Goal: Information Seeking & Learning: Learn about a topic

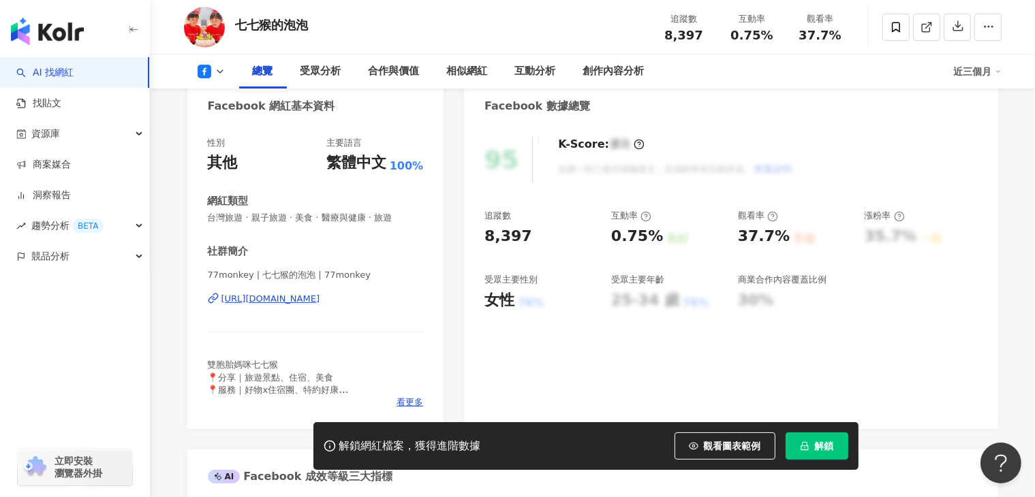
scroll to position [136, 0]
click at [320, 303] on div "https://www.facebook.com/1268034646650526" at bounding box center [270, 299] width 99 height 12
click at [320, 296] on div "https://www.facebook.com/1268034646650526" at bounding box center [270, 299] width 99 height 12
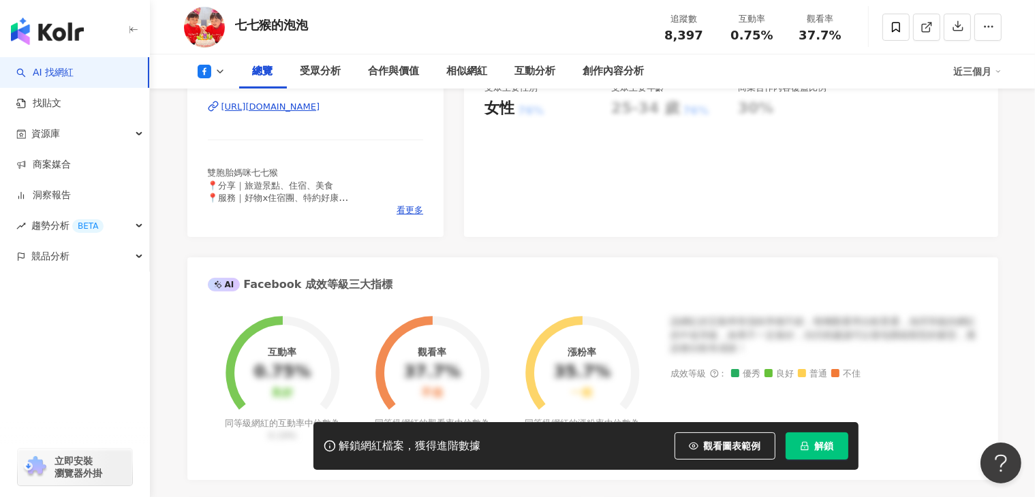
scroll to position [341, 0]
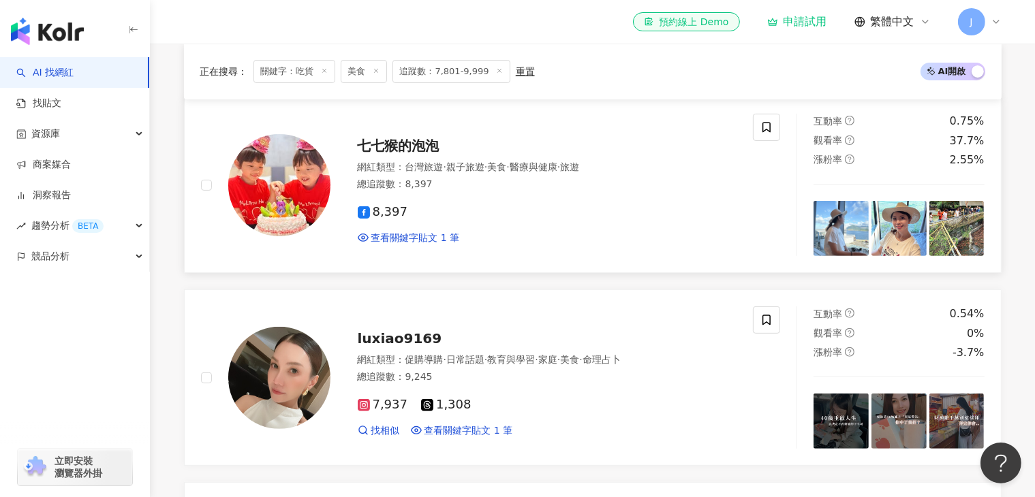
scroll to position [477, 0]
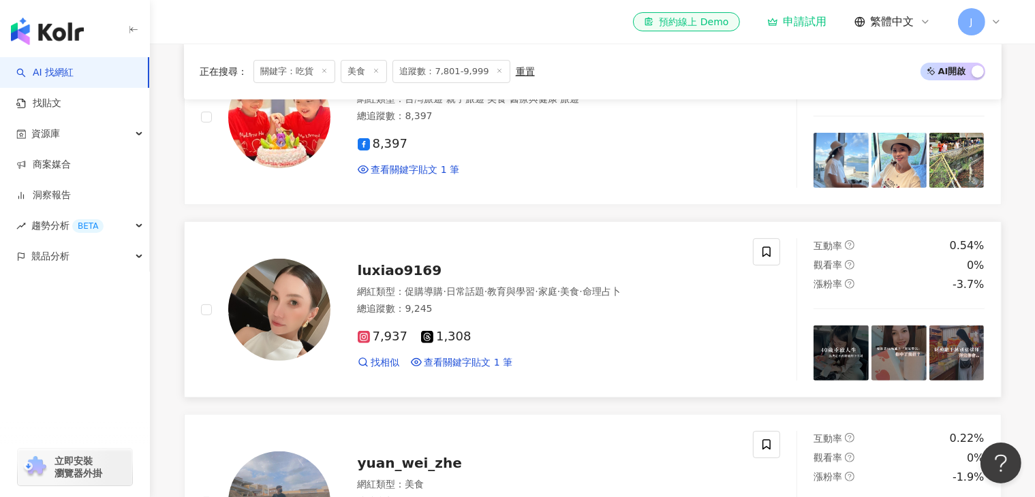
click at [395, 279] on span "luxiao9169" at bounding box center [400, 270] width 84 height 16
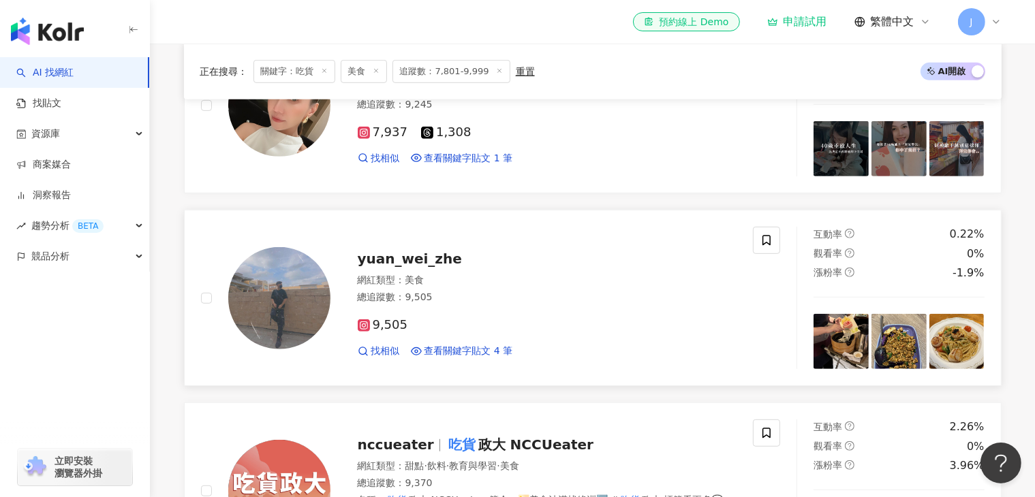
scroll to position [749, 0]
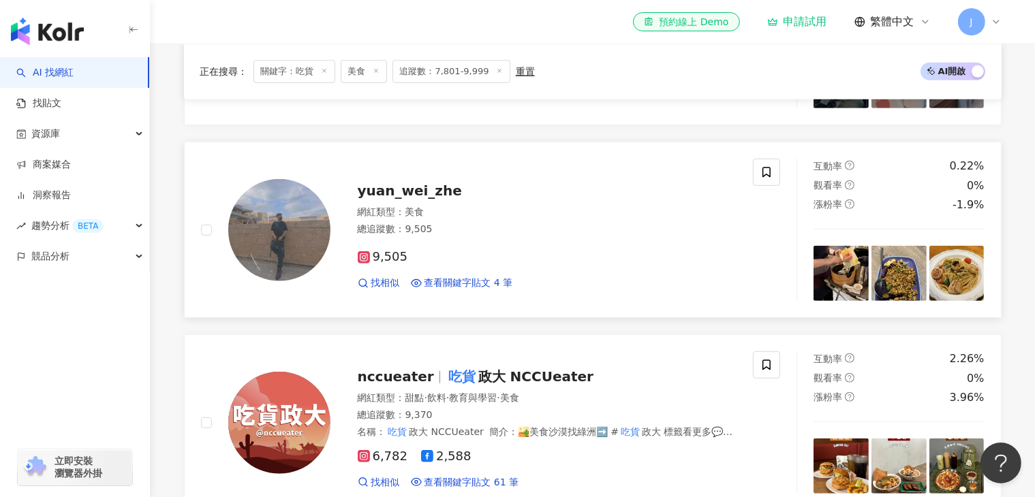
click at [411, 198] on span "yuan_wei_zhe" at bounding box center [410, 191] width 104 height 16
click at [787, 17] on div "申請試用" at bounding box center [797, 22] width 60 height 14
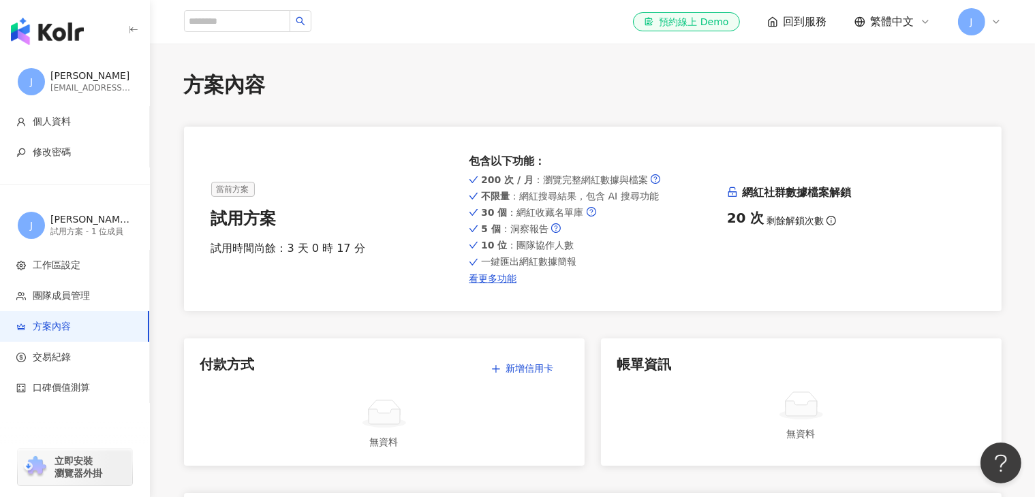
click at [811, 22] on span "回到服務" at bounding box center [805, 21] width 44 height 15
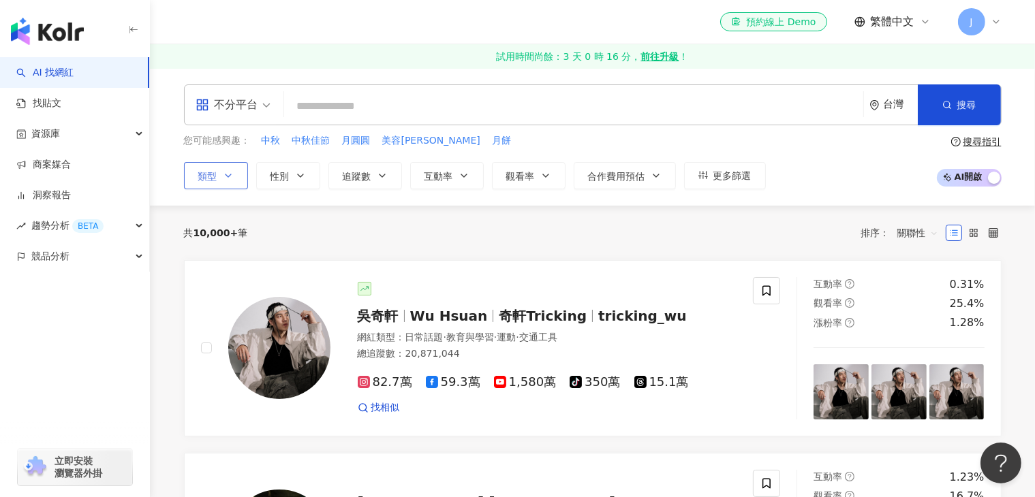
click at [219, 174] on button "類型" at bounding box center [216, 175] width 64 height 27
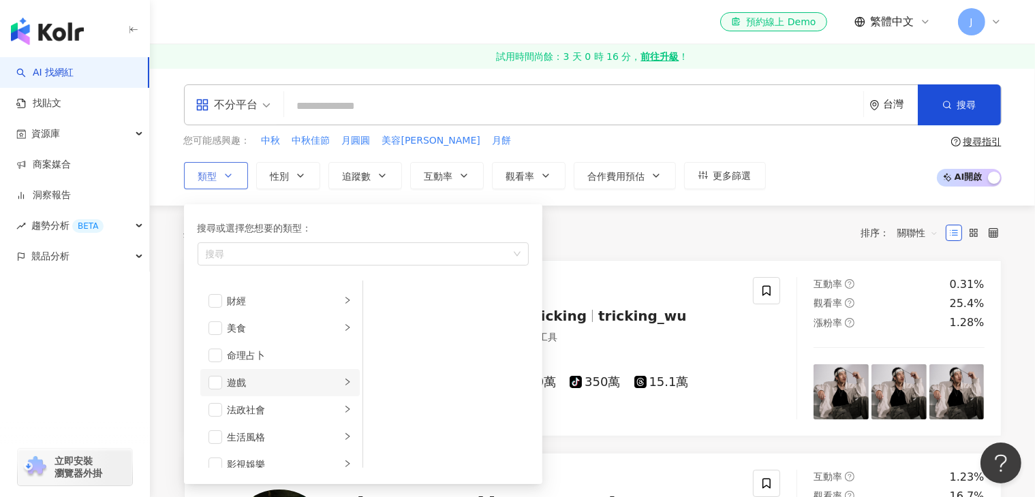
scroll to position [136, 0]
click at [249, 348] on div "美食" at bounding box center [283, 351] width 113 height 15
click at [214, 349] on span "button" at bounding box center [215, 352] width 14 height 14
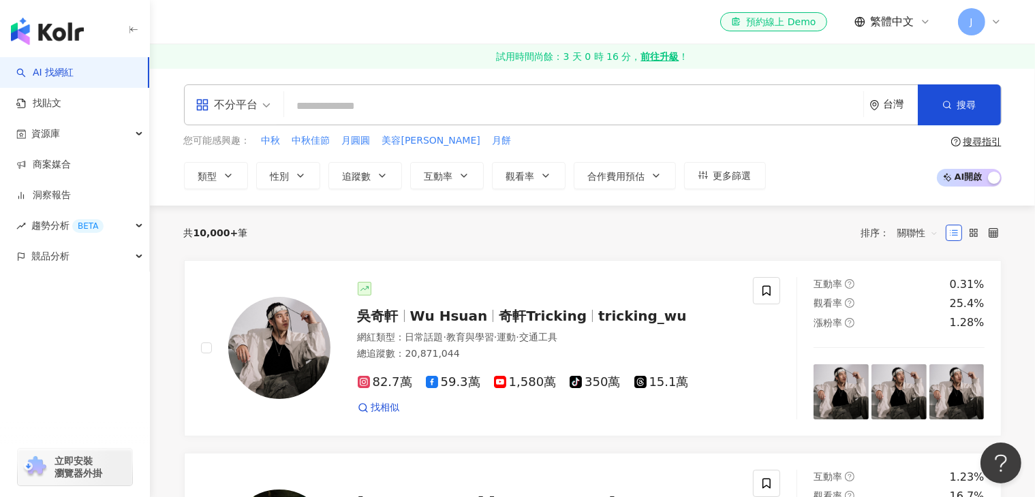
click at [353, 108] on input "search" at bounding box center [573, 106] width 568 height 26
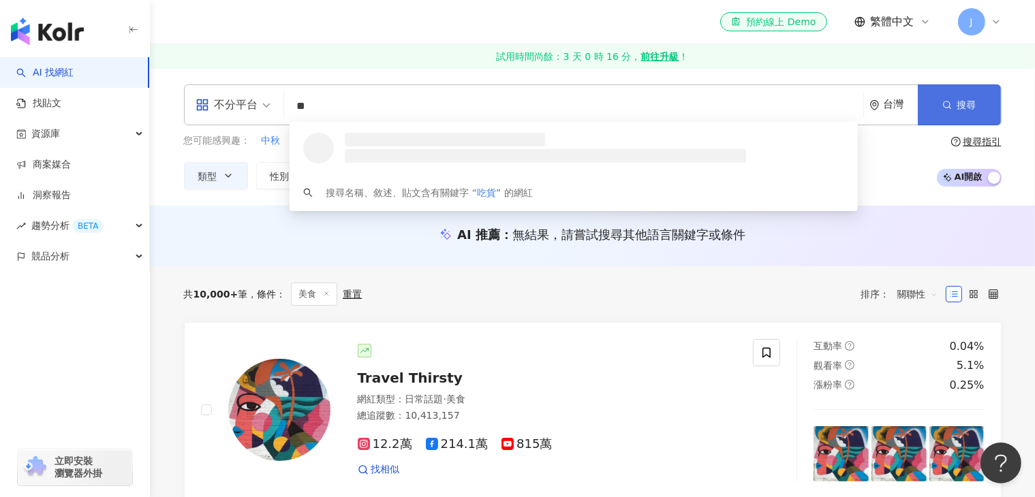
type input "**"
click at [930, 114] on button "搜尋" at bounding box center [958, 104] width 83 height 41
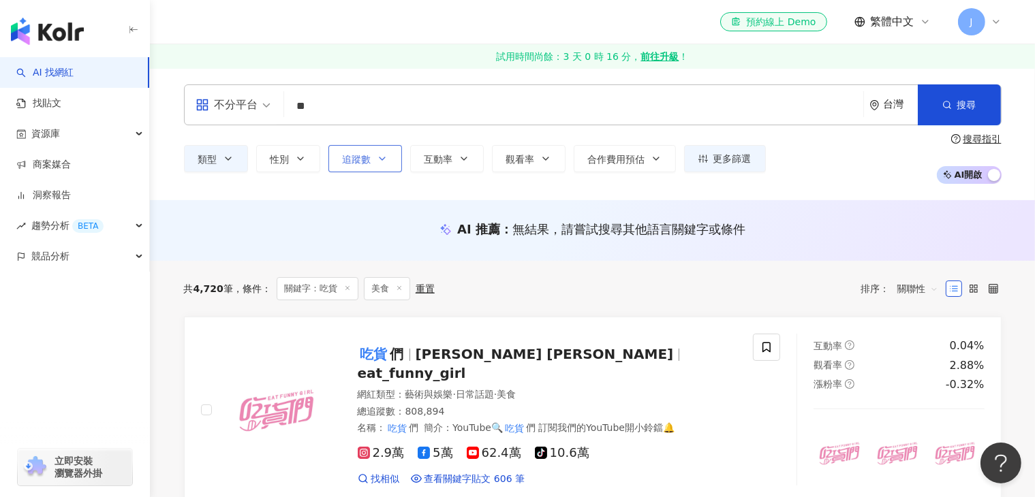
click at [362, 155] on span "追蹤數" at bounding box center [357, 159] width 29 height 11
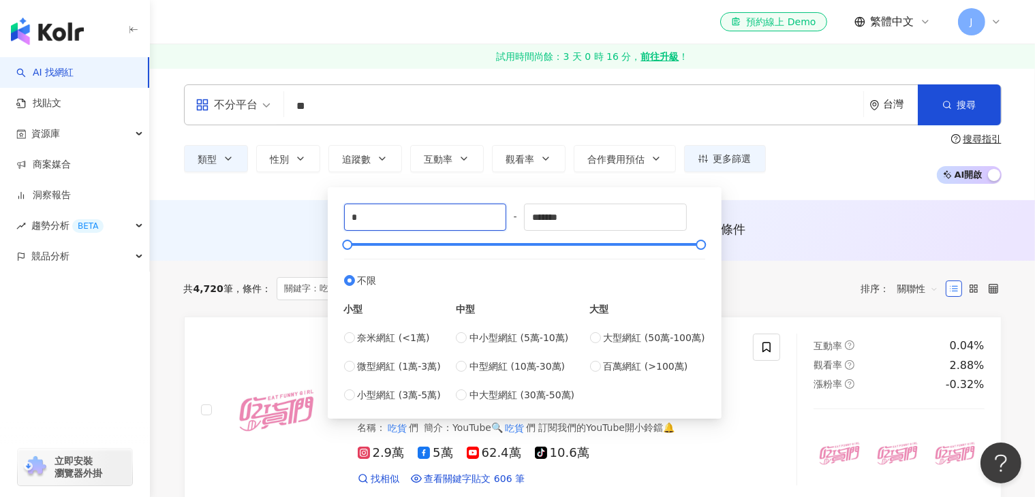
drag, startPoint x: 417, startPoint y: 219, endPoint x: 339, endPoint y: 213, distance: 77.9
click at [339, 213] on div "* - ******* 不限 小型 奈米網紅 (<1萬) 微型網紅 (1萬-3萬) 小型網紅 (3萬-5萬) 中型 中小型網紅 (5萬-10萬) 中型網紅 (…" at bounding box center [524, 302] width 377 height 215
type input "*"
type input "****"
drag, startPoint x: 568, startPoint y: 221, endPoint x: 485, endPoint y: 208, distance: 84.0
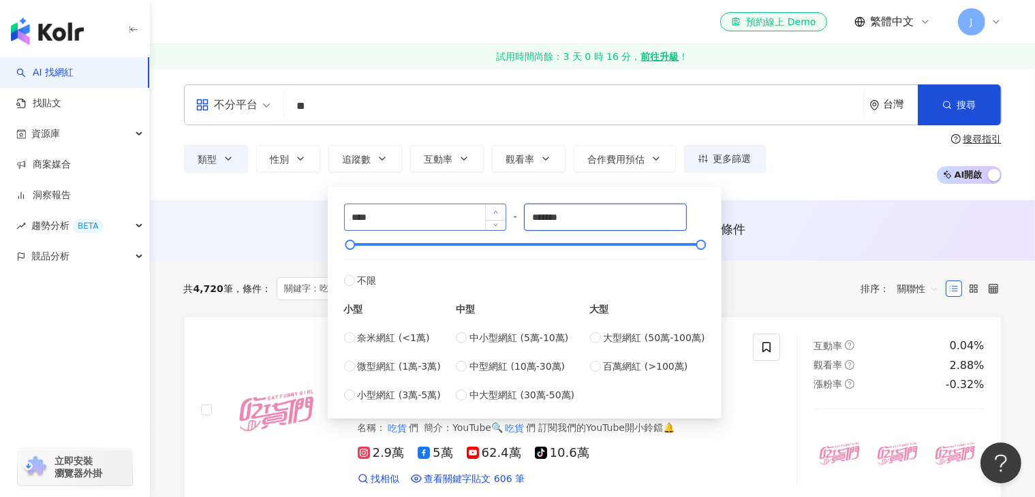
click at [486, 208] on div "**** - ******* 不限 小型 奈米網紅 (<1萬) 微型網紅 (1萬-3萬) 小型網紅 (3萬-5萬) 中型 中小型網紅 (5萬-10萬) 中型網…" at bounding box center [524, 303] width 361 height 199
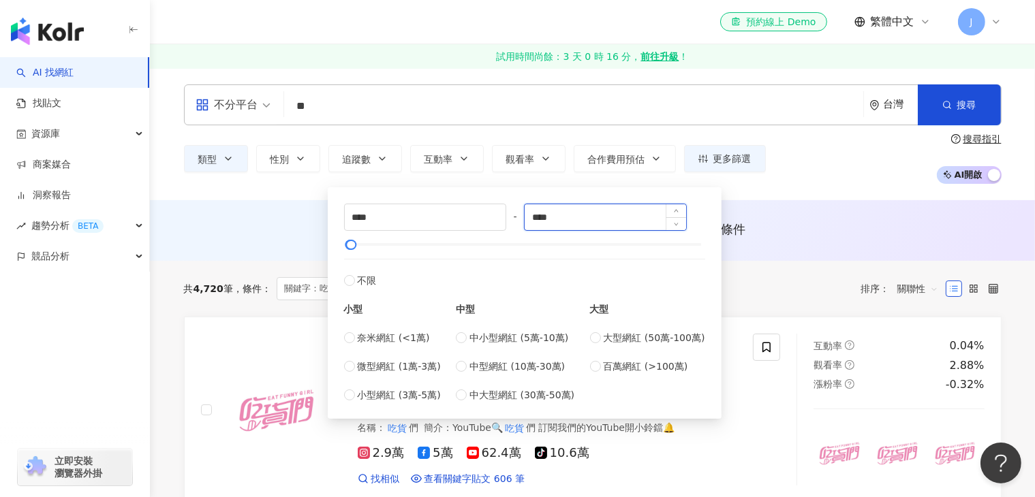
type input "****"
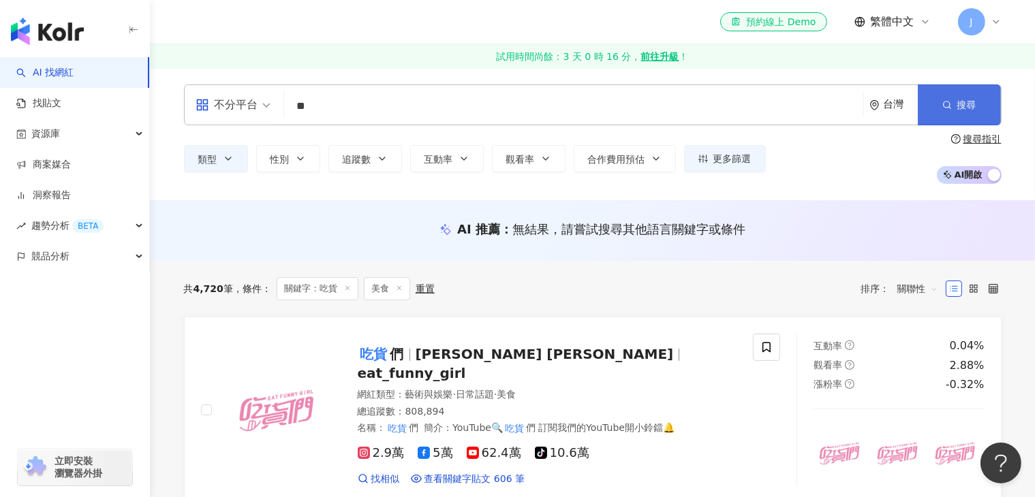
click at [940, 111] on button "搜尋" at bounding box center [958, 104] width 83 height 41
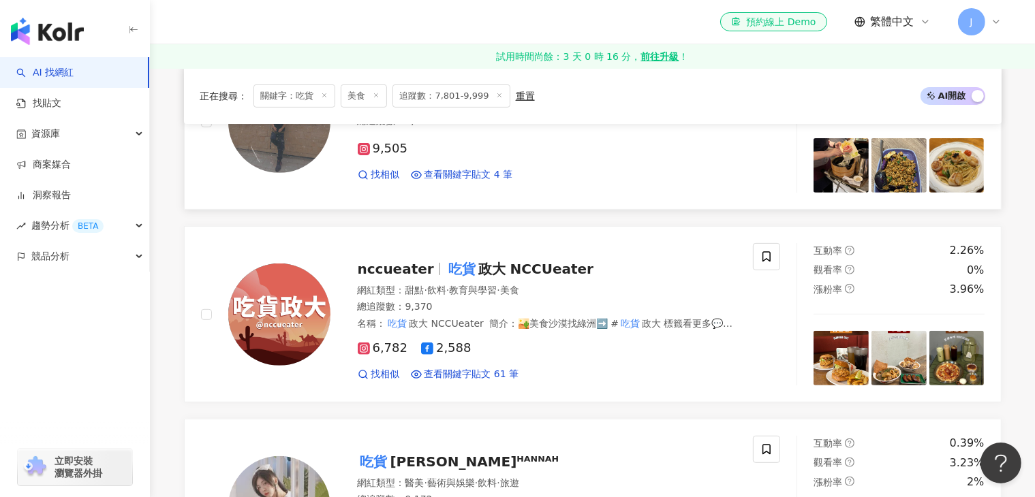
scroll to position [477, 0]
click at [548, 270] on span "政大 NCCUeater" at bounding box center [535, 268] width 115 height 16
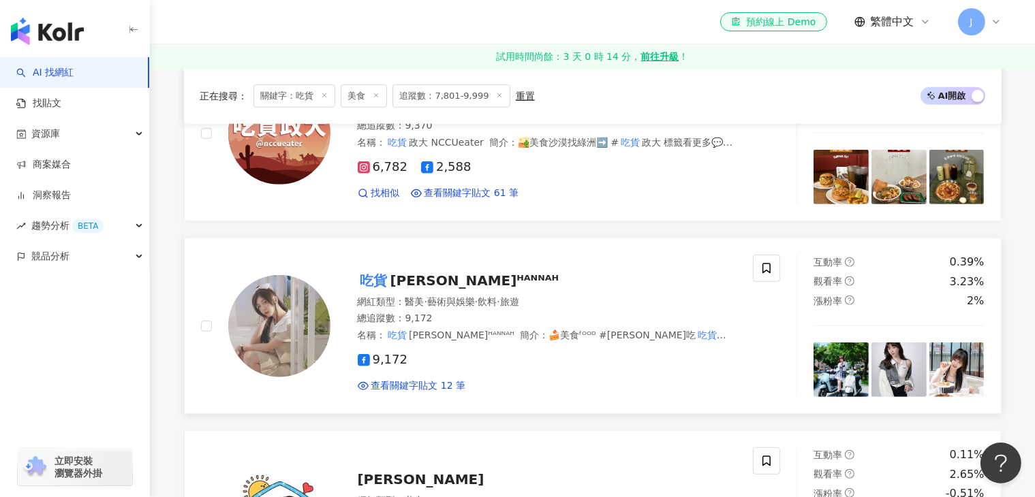
scroll to position [681, 0]
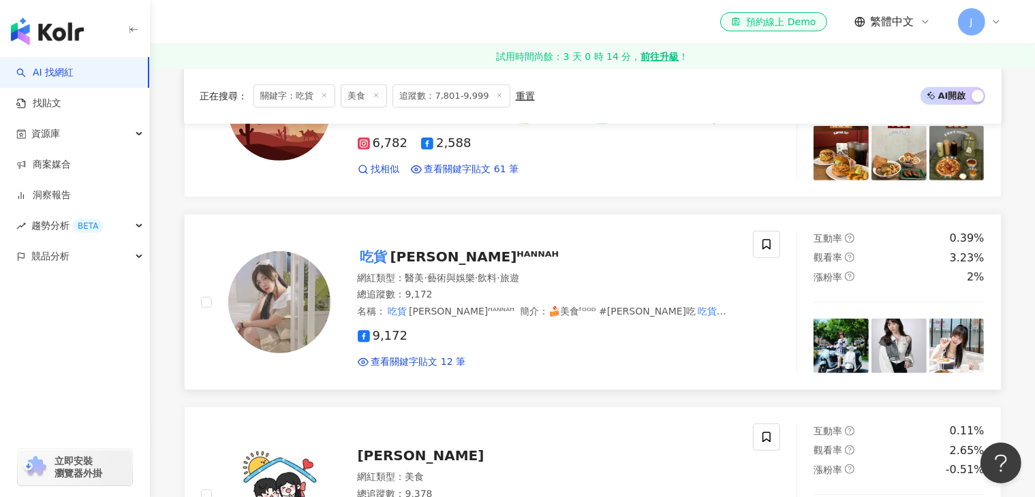
click at [423, 257] on span "憨娜ᴴᴬᴺᴺᴬᴴ" at bounding box center [474, 257] width 169 height 16
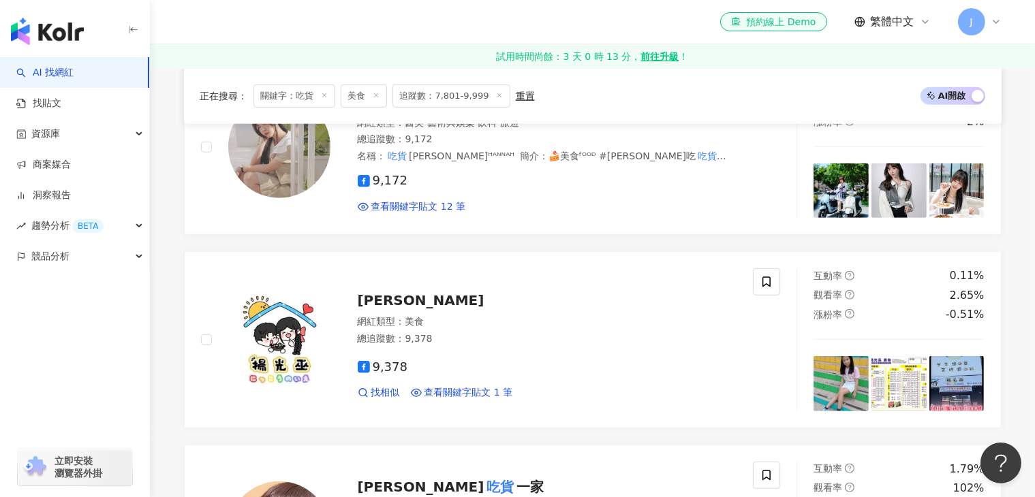
scroll to position [885, 0]
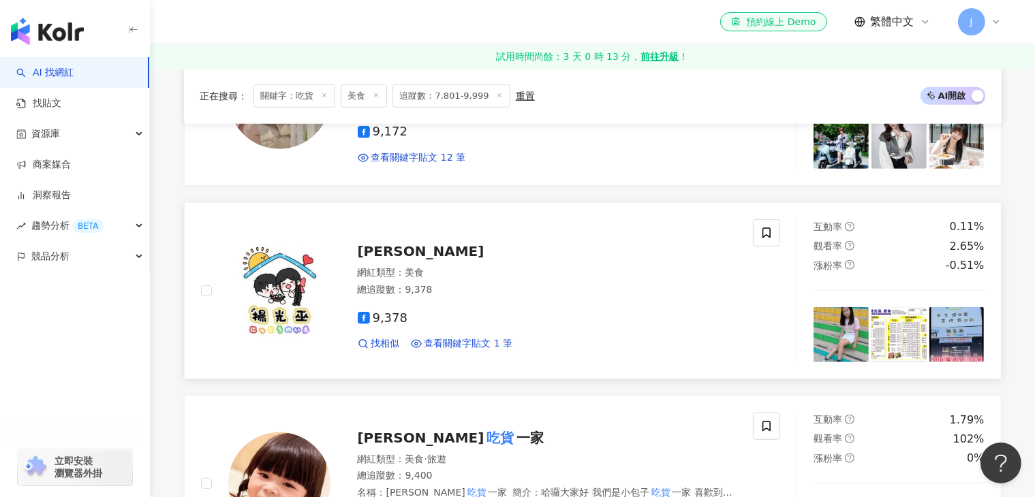
click at [378, 245] on span "利艾蓁" at bounding box center [421, 251] width 127 height 16
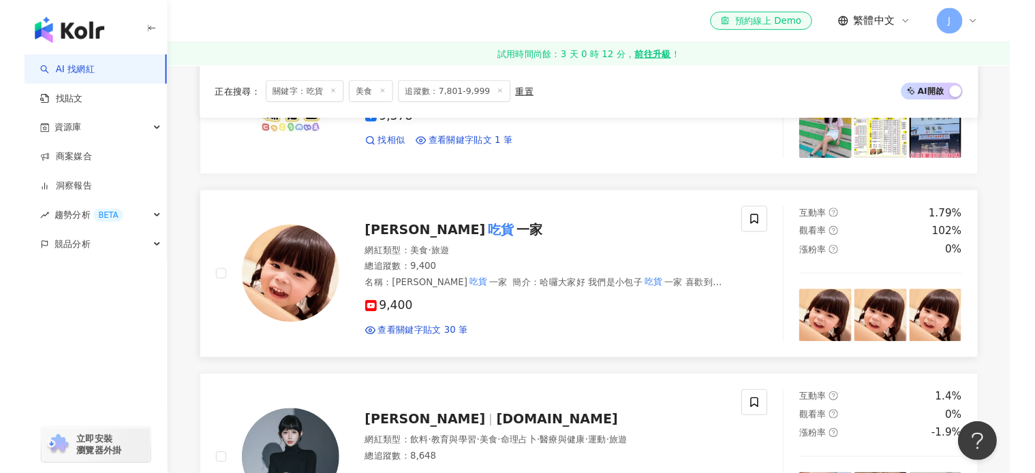
scroll to position [1090, 0]
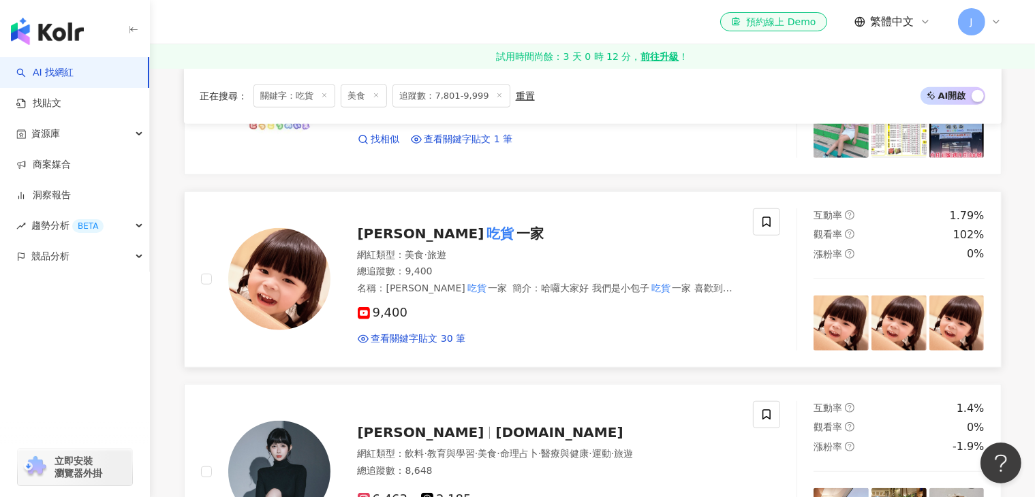
click at [484, 234] on mark "吃貨" at bounding box center [500, 234] width 33 height 22
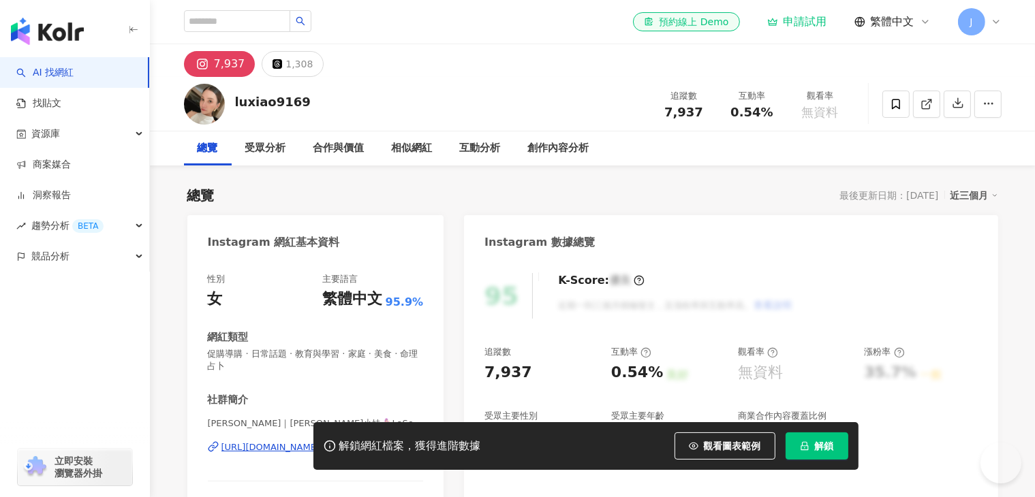
click at [320, 441] on div "https://www.instagram.com/luxiao9169/" at bounding box center [270, 447] width 99 height 12
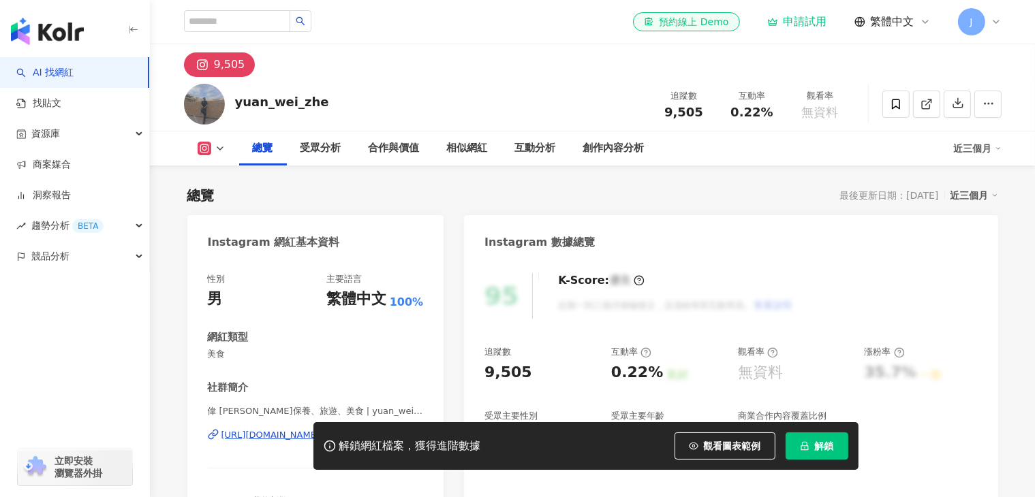
scroll to position [136, 0]
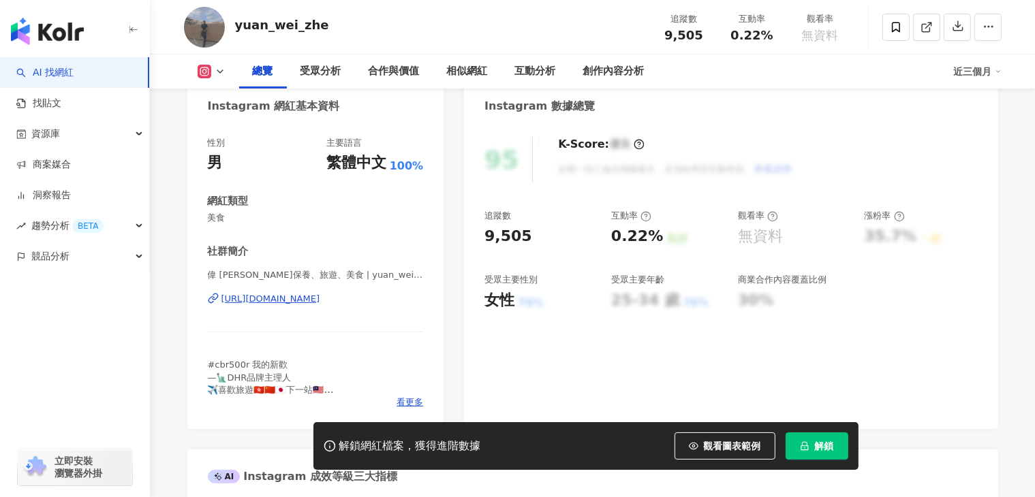
click at [316, 297] on div "[URL][DOMAIN_NAME]" at bounding box center [270, 299] width 99 height 12
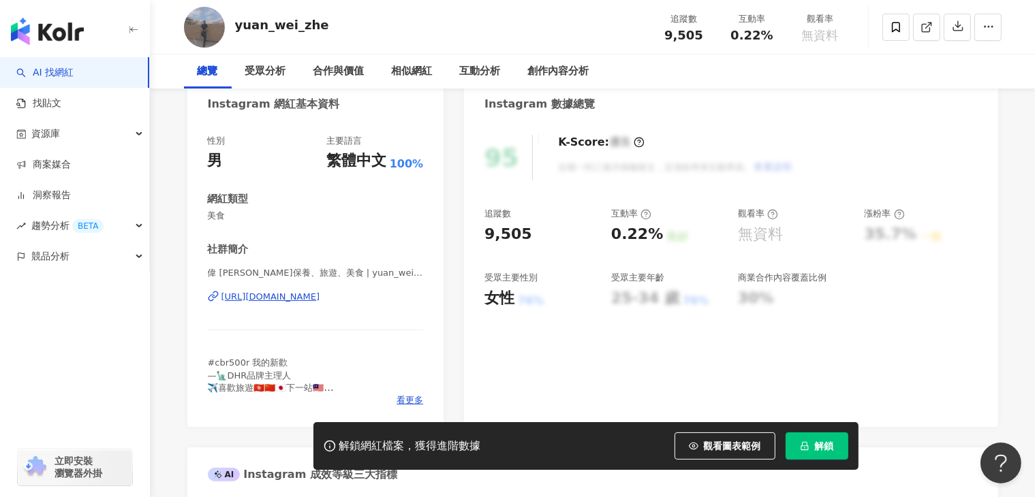
scroll to position [0, 0]
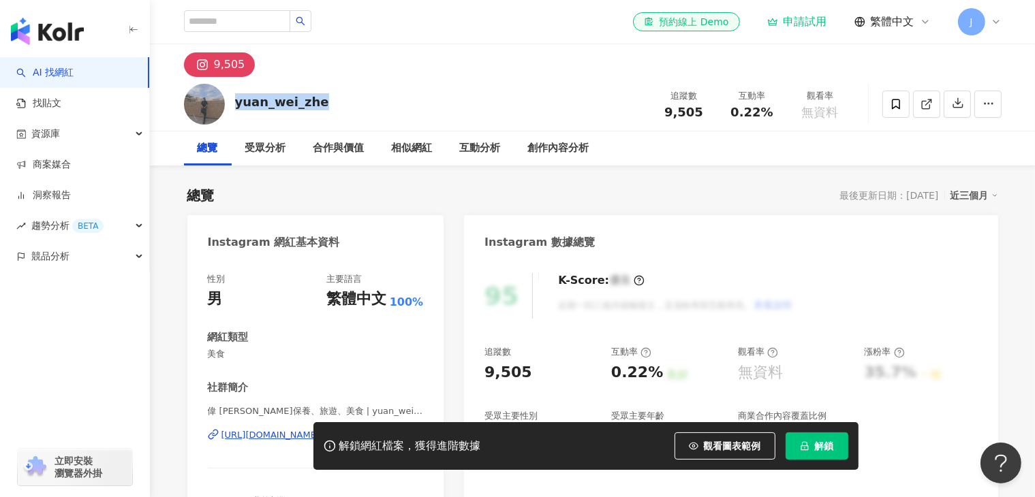
drag, startPoint x: 317, startPoint y: 101, endPoint x: 234, endPoint y: 101, distance: 82.4
click at [234, 101] on div "yuan_wei_zhe 追蹤數 9,505 互動率 0.22% 觀看率 無資料" at bounding box center [593, 104] width 872 height 54
copy div "yuan_wei_zhe"
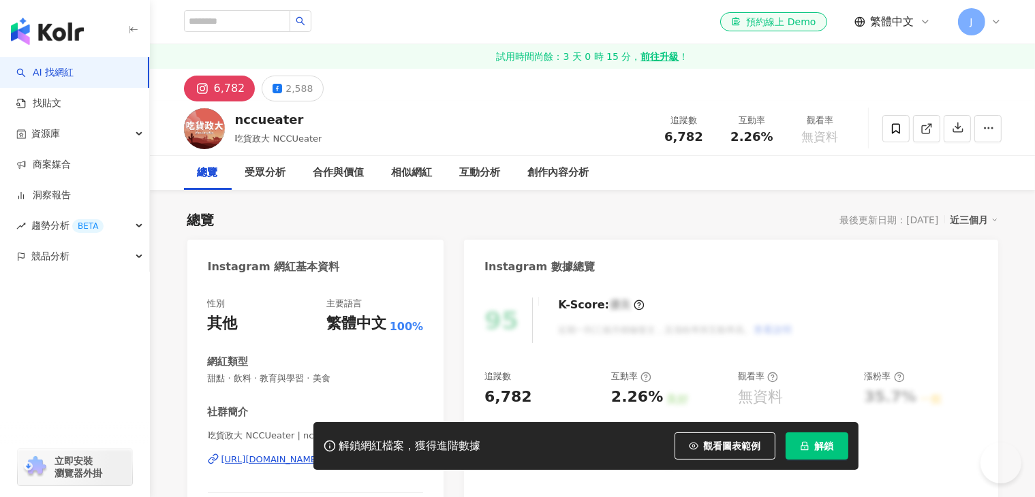
click at [320, 454] on div "https://www.instagram.com/nccueater/" at bounding box center [270, 460] width 99 height 12
drag, startPoint x: 295, startPoint y: 121, endPoint x: 247, endPoint y: 124, distance: 47.8
click at [235, 123] on div "nccueater" at bounding box center [278, 119] width 87 height 17
copy div "nccueater"
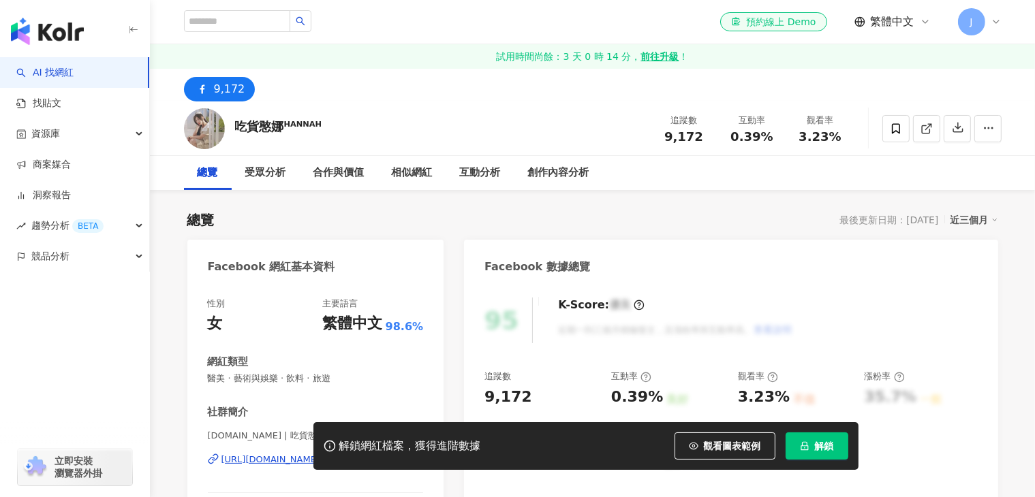
drag, startPoint x: 324, startPoint y: 126, endPoint x: 314, endPoint y: 125, distance: 10.3
click at [278, 128] on div "吃貨憨娜ᴴᴬᴺᴺᴬᴴ 追蹤數 9,172 互動率 0.39% 觀看率 3.23%" at bounding box center [593, 128] width 872 height 54
click at [230, 129] on div "吃貨憨娜ᴴᴬᴺᴺᴬᴴ 追蹤數 9,172 互動率 0.39% 觀看率 3.23%" at bounding box center [593, 128] width 872 height 54
drag, startPoint x: 232, startPoint y: 128, endPoint x: 251, endPoint y: 129, distance: 18.4
click at [327, 129] on div "吃貨憨娜ᴴᴬᴺᴺᴬᴴ 追蹤數 9,172 互動率 0.39% 觀看率 3.23%" at bounding box center [593, 128] width 872 height 54
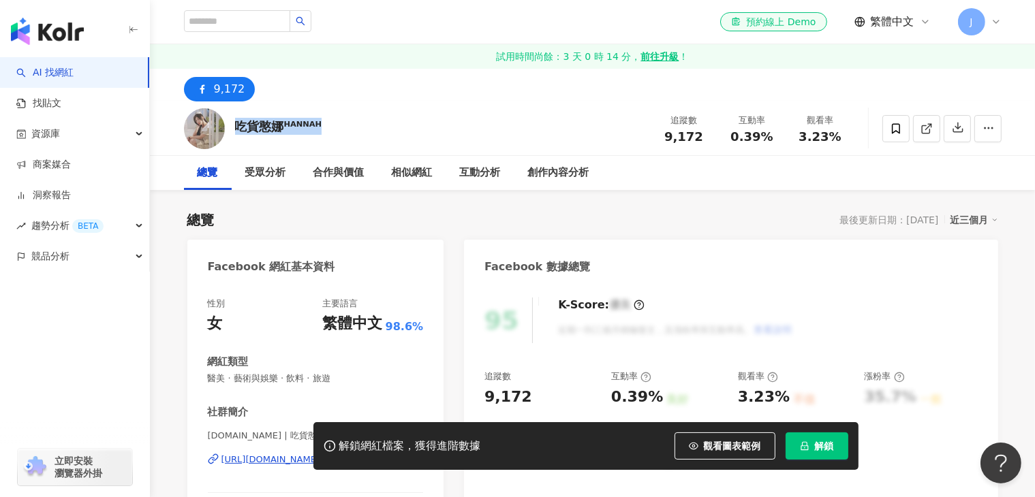
copy div "吃貨憨娜ᴴᴬᴺᴺᴬᴴ"
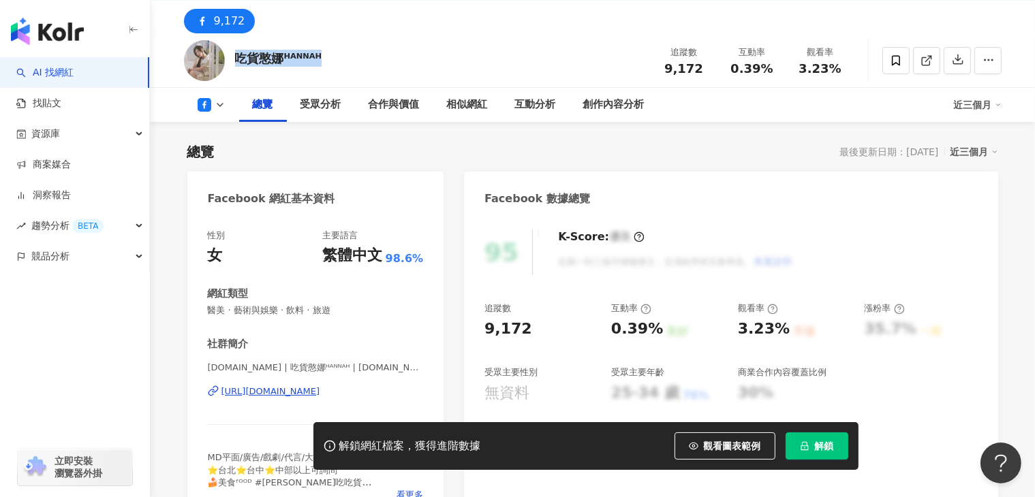
scroll to position [136, 0]
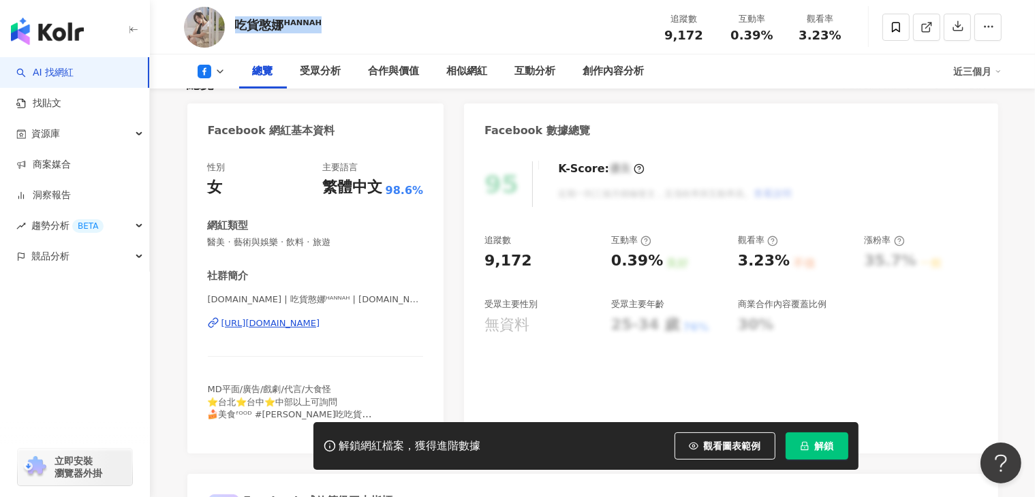
click at [320, 322] on div "https://www.facebook.com/200394227214661" at bounding box center [270, 323] width 99 height 12
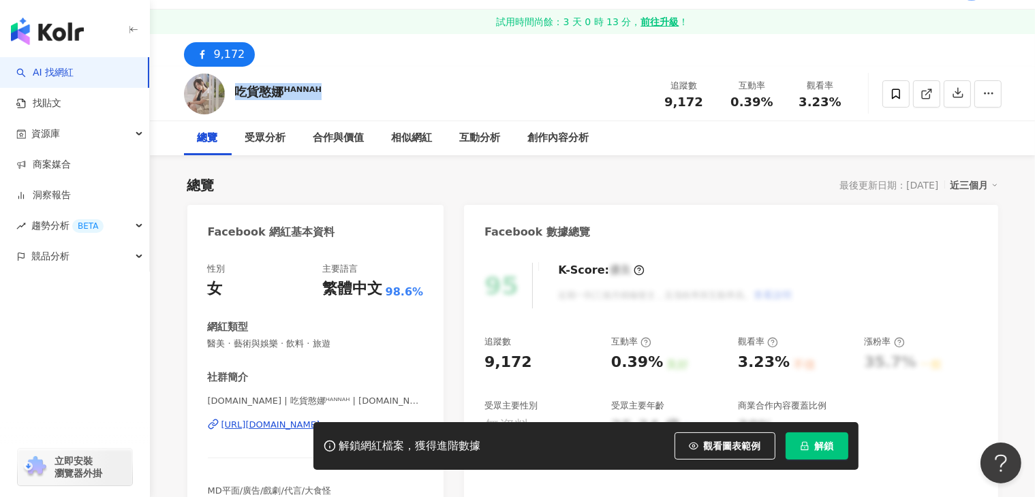
scroll to position [68, 0]
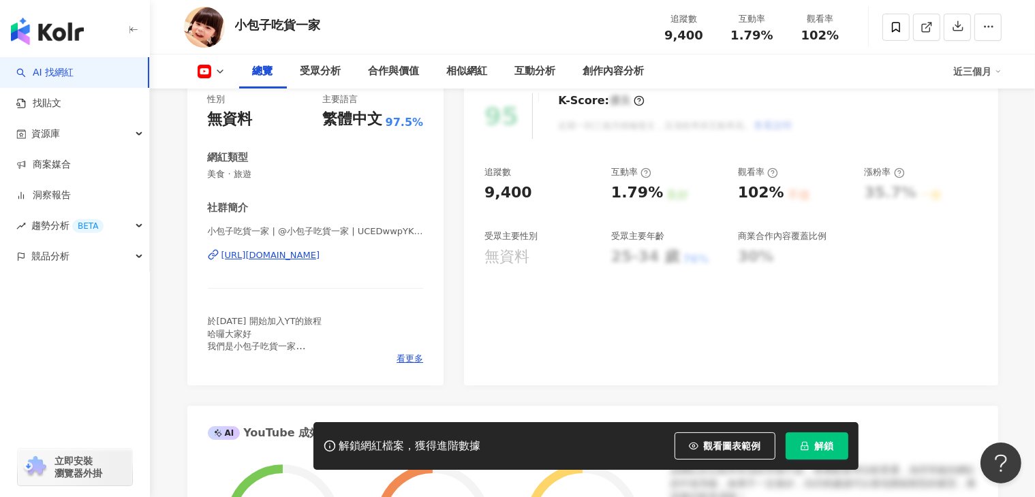
scroll to position [136, 0]
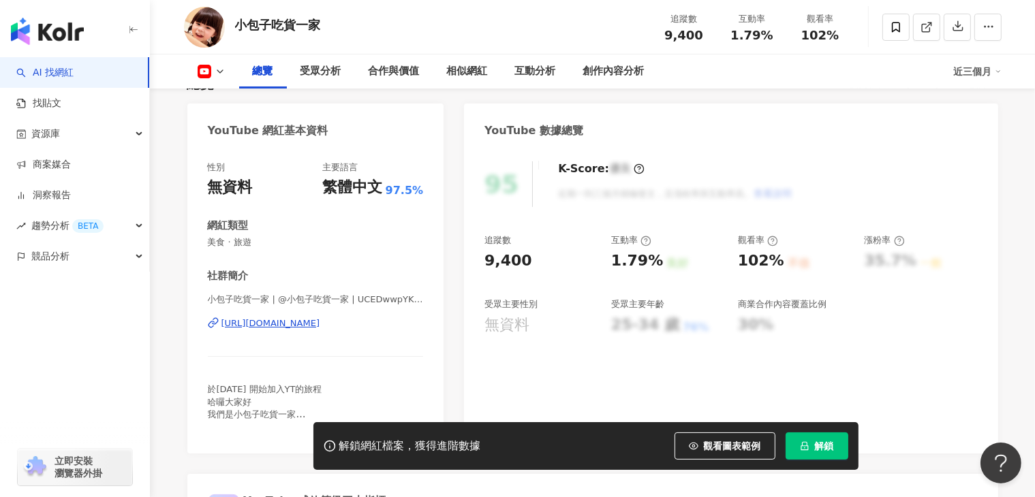
click at [320, 327] on div "[URL][DOMAIN_NAME]" at bounding box center [270, 323] width 99 height 12
drag, startPoint x: 328, startPoint y: 28, endPoint x: 240, endPoint y: 23, distance: 87.3
click at [240, 23] on div "小包子吃貨一家 追蹤數 9,400 互動率 1.79% 觀看率 102%" at bounding box center [593, 27] width 872 height 54
copy div "小包子吃貨一家"
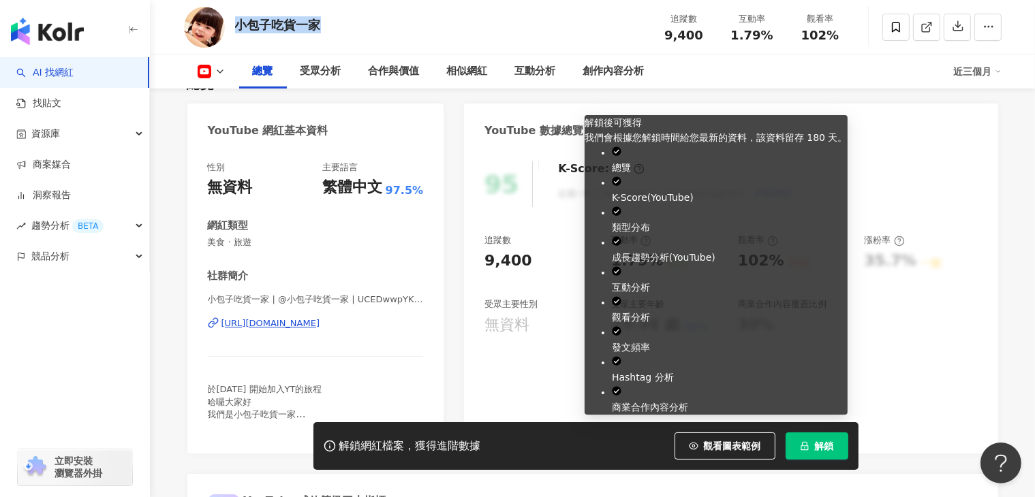
click at [817, 448] on span "解鎖" at bounding box center [824, 446] width 19 height 11
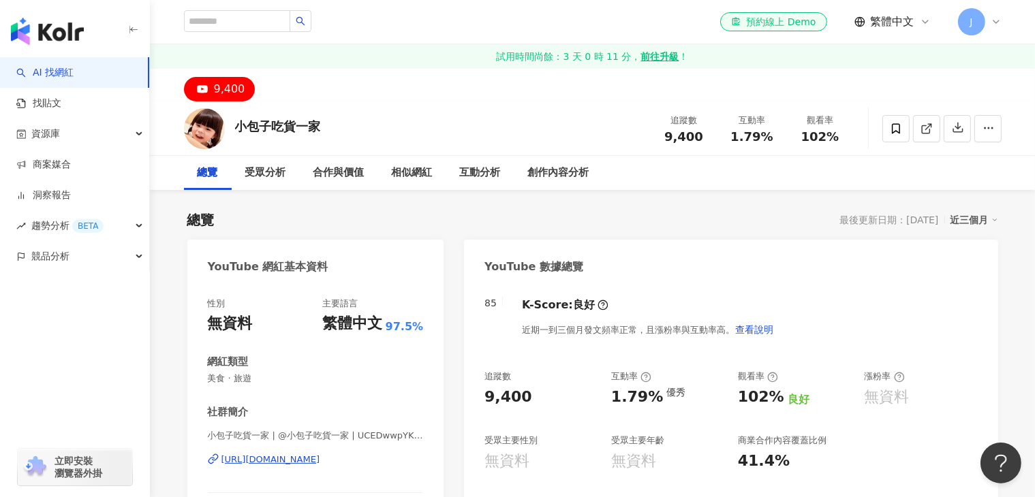
click at [247, 94] on button "9,400" at bounding box center [220, 89] width 72 height 25
click at [228, 91] on div "9,400" at bounding box center [229, 89] width 31 height 19
click at [221, 94] on div "9,400" at bounding box center [229, 89] width 31 height 19
click at [196, 89] on rect at bounding box center [202, 89] width 14 height 10
click at [215, 88] on div "9,400" at bounding box center [229, 89] width 31 height 19
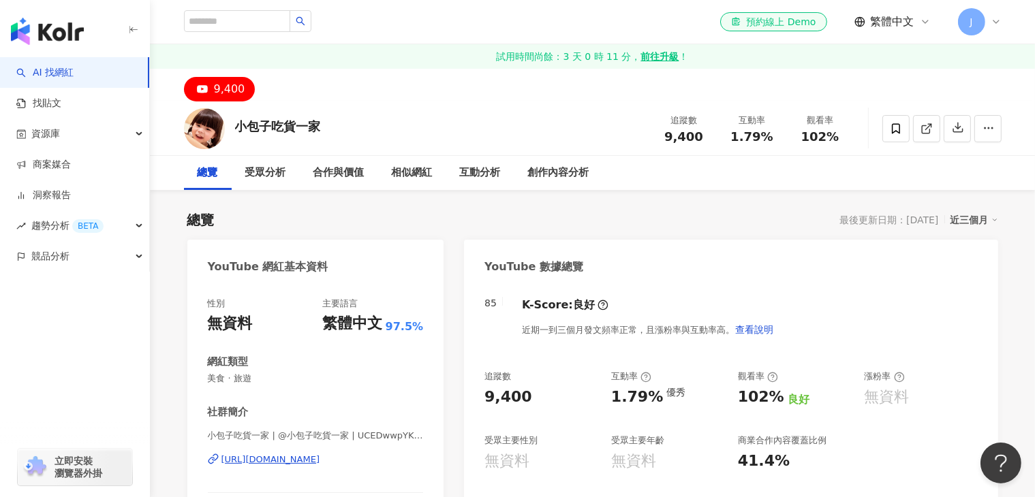
click at [215, 88] on div "9,400" at bounding box center [229, 89] width 31 height 19
click at [216, 88] on div "9,400" at bounding box center [229, 89] width 31 height 19
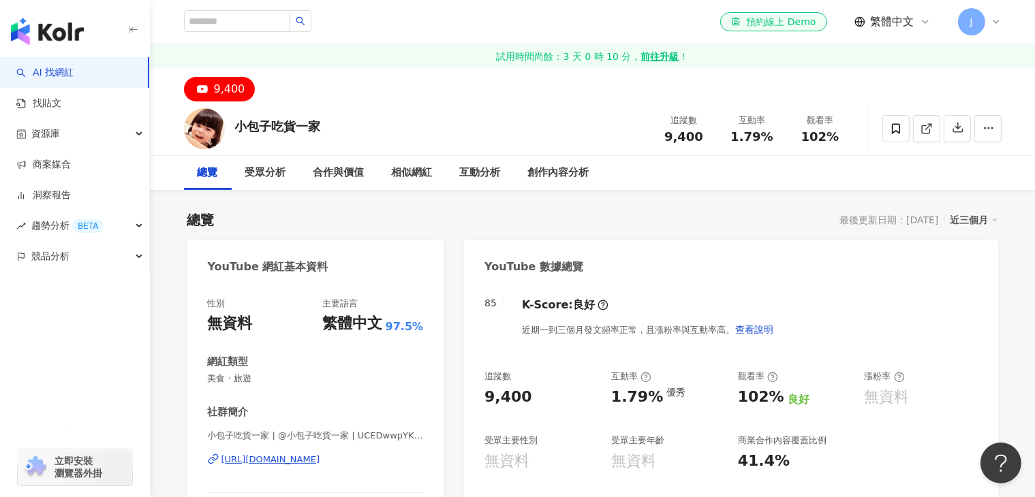
click at [207, 85] on icon at bounding box center [202, 89] width 16 height 16
click at [228, 91] on div "9,400" at bounding box center [229, 89] width 31 height 19
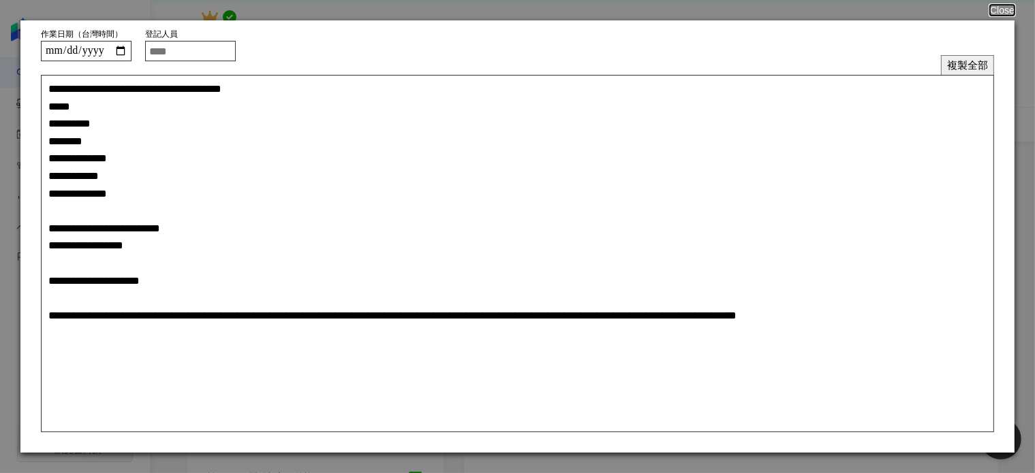
scroll to position [136, 0]
click at [193, 54] on input "text" at bounding box center [190, 51] width 91 height 20
type input "**"
click at [973, 67] on button "複製全部" at bounding box center [967, 65] width 53 height 20
